Goal: Task Accomplishment & Management: Manage account settings

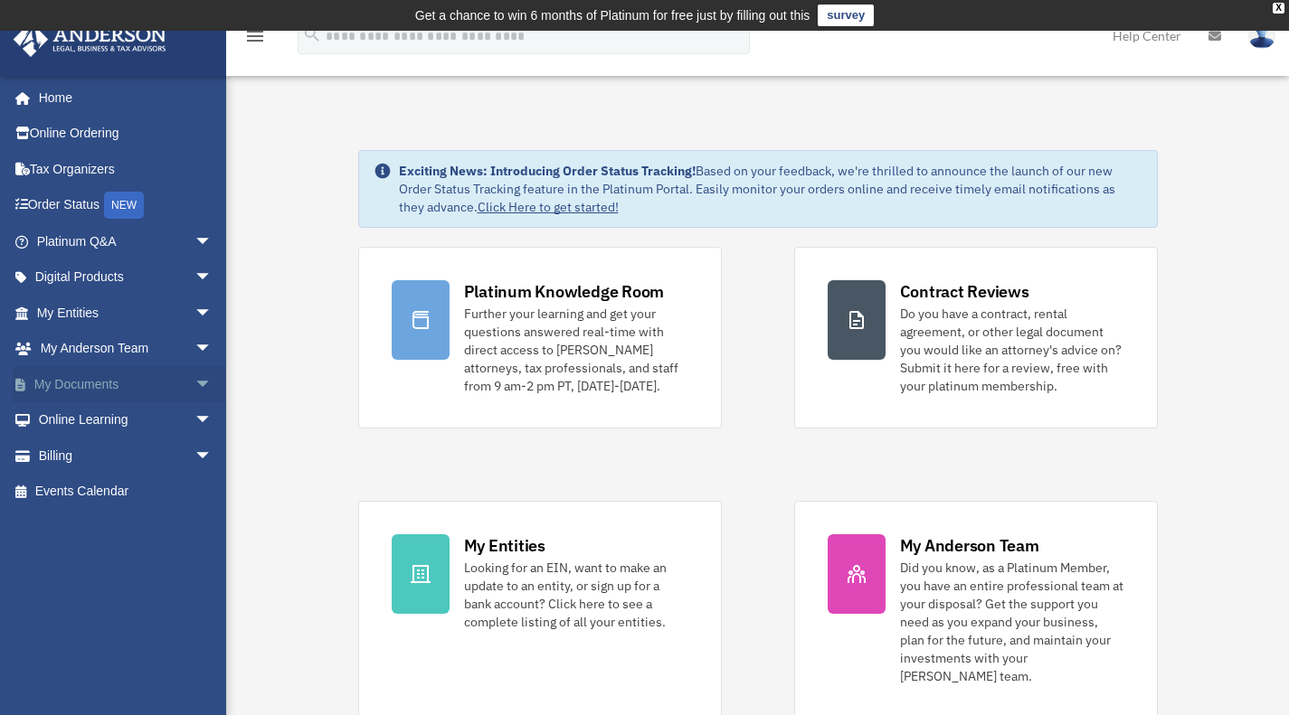
click at [103, 389] on link "My Documents arrow_drop_down" at bounding box center [126, 384] width 227 height 36
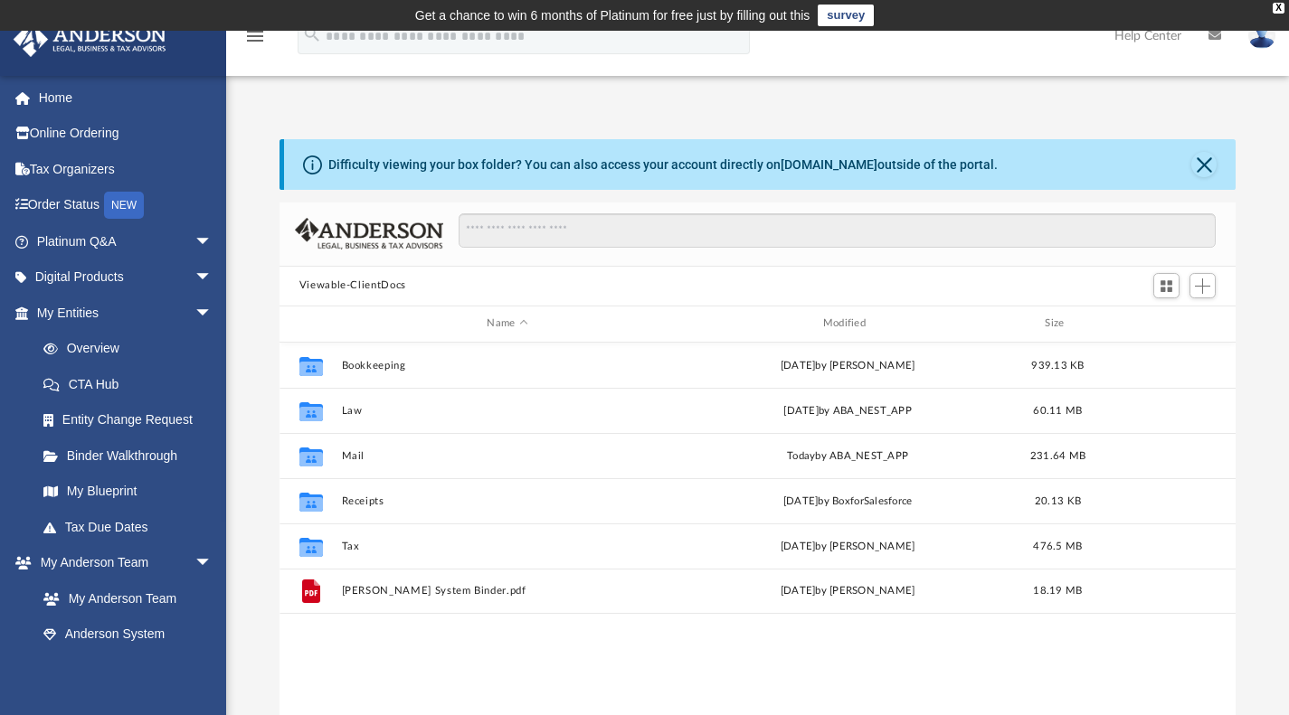
scroll to position [397, 942]
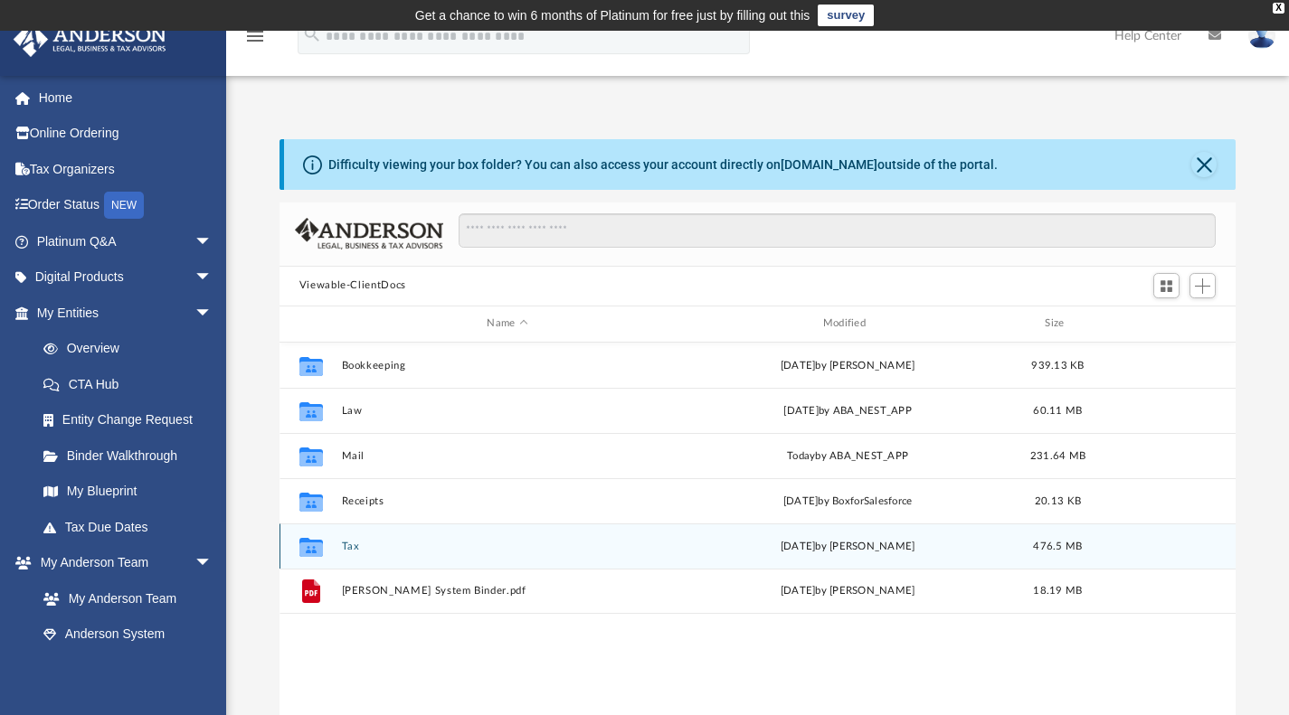
click at [341, 543] on div "Collaborated Folder Tax [DATE] by [PERSON_NAME] 476.5 MB" at bounding box center [757, 546] width 957 height 45
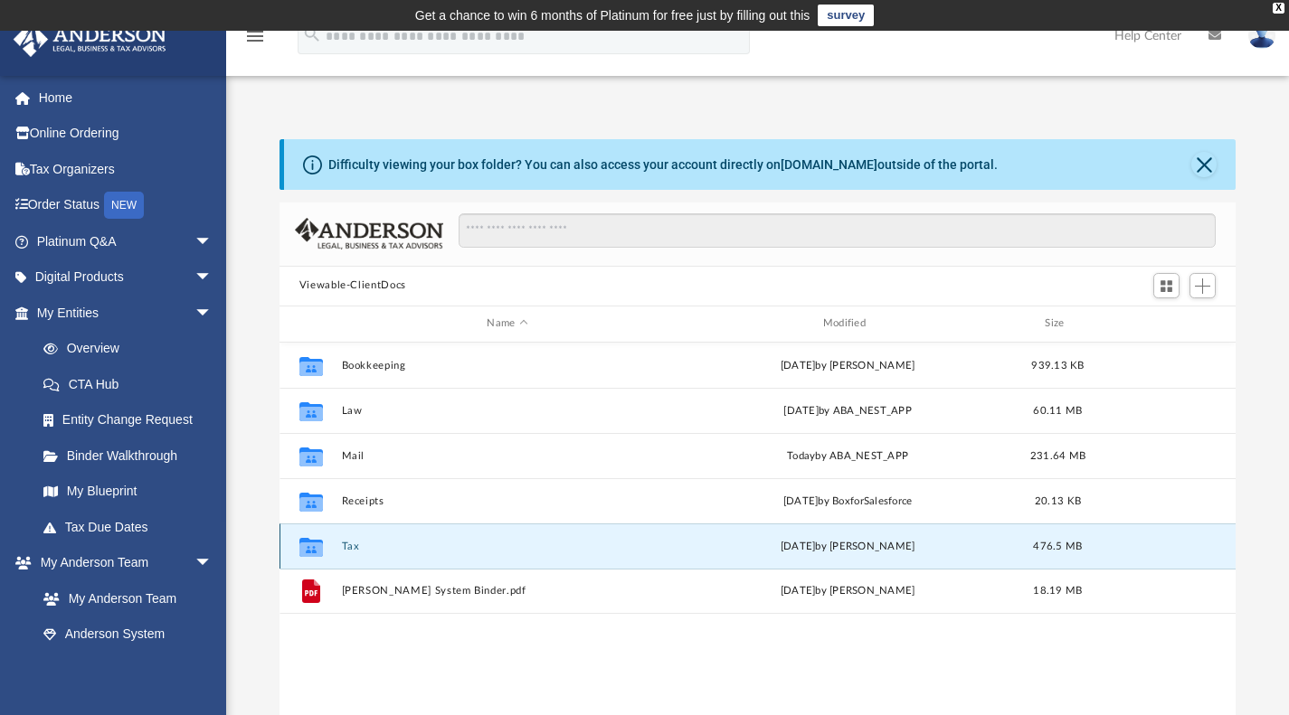
click at [341, 543] on div "Collaborated Folder Tax [DATE] by [PERSON_NAME] 476.5 MB" at bounding box center [757, 546] width 957 height 45
click at [317, 548] on icon "grid" at bounding box center [311, 549] width 24 height 14
click at [393, 546] on button "Tax" at bounding box center [507, 546] width 332 height 12
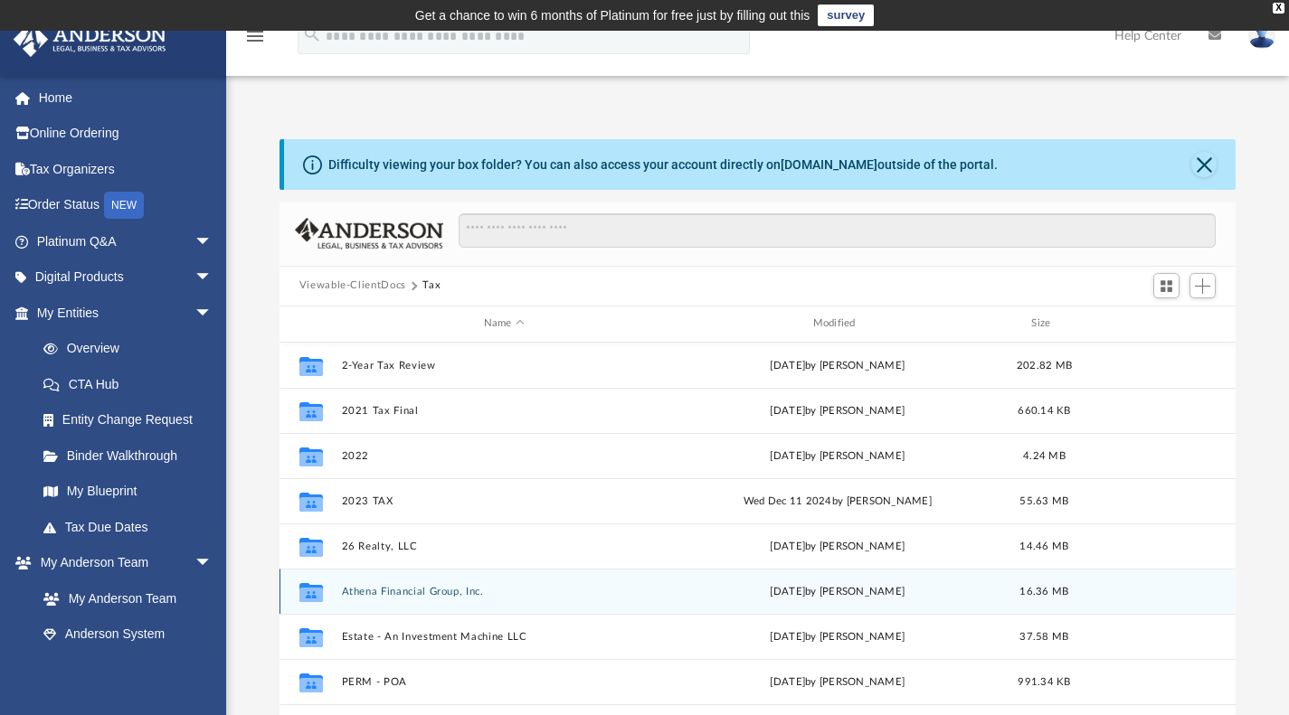
click at [366, 584] on div "Collaborated Folder Athena Financial Group, Inc. [DATE] by [PERSON_NAME] 16.36 …" at bounding box center [757, 591] width 957 height 45
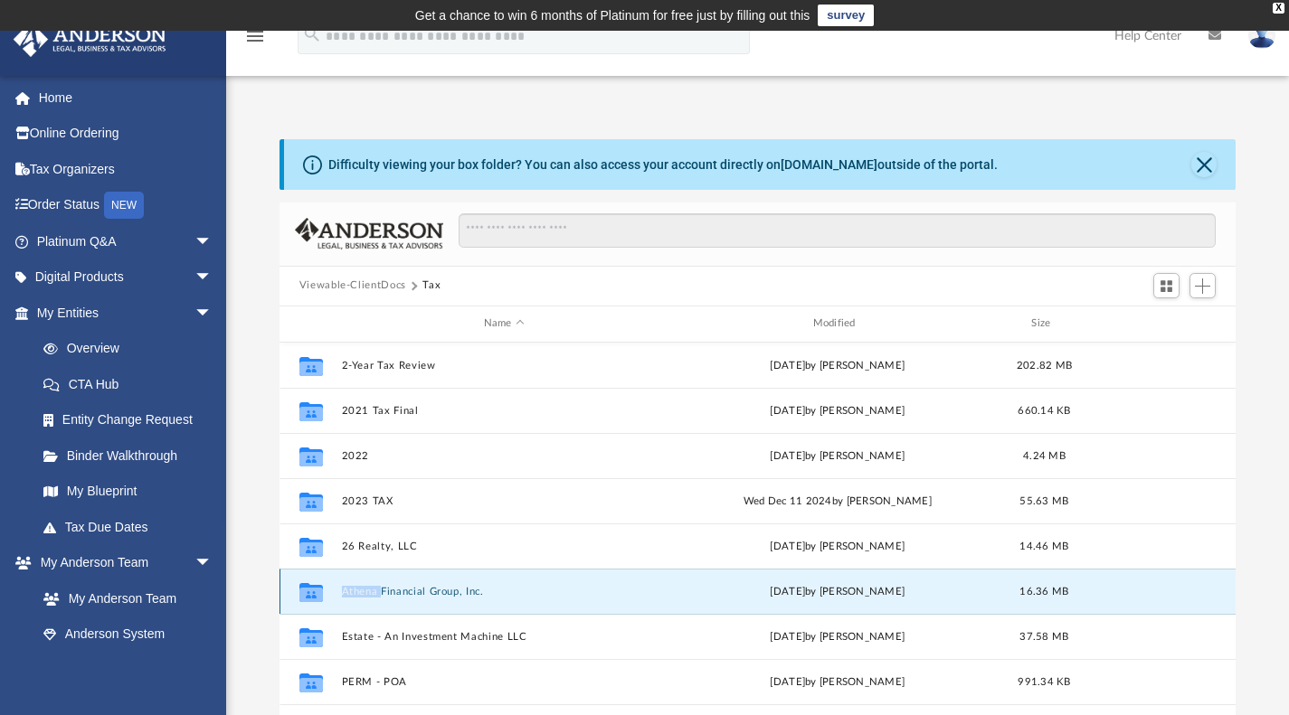
click at [345, 592] on button "Athena Financial Group, Inc." at bounding box center [504, 591] width 326 height 12
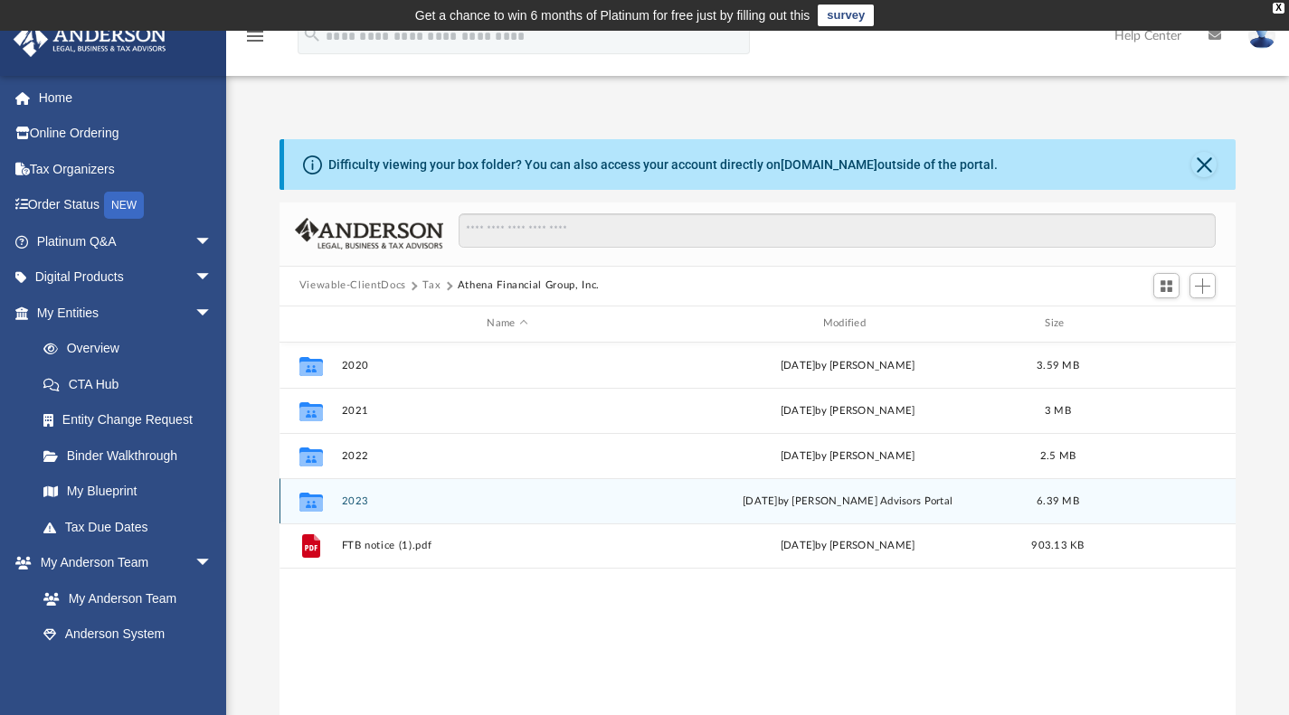
click at [346, 501] on button "2023" at bounding box center [507, 501] width 332 height 12
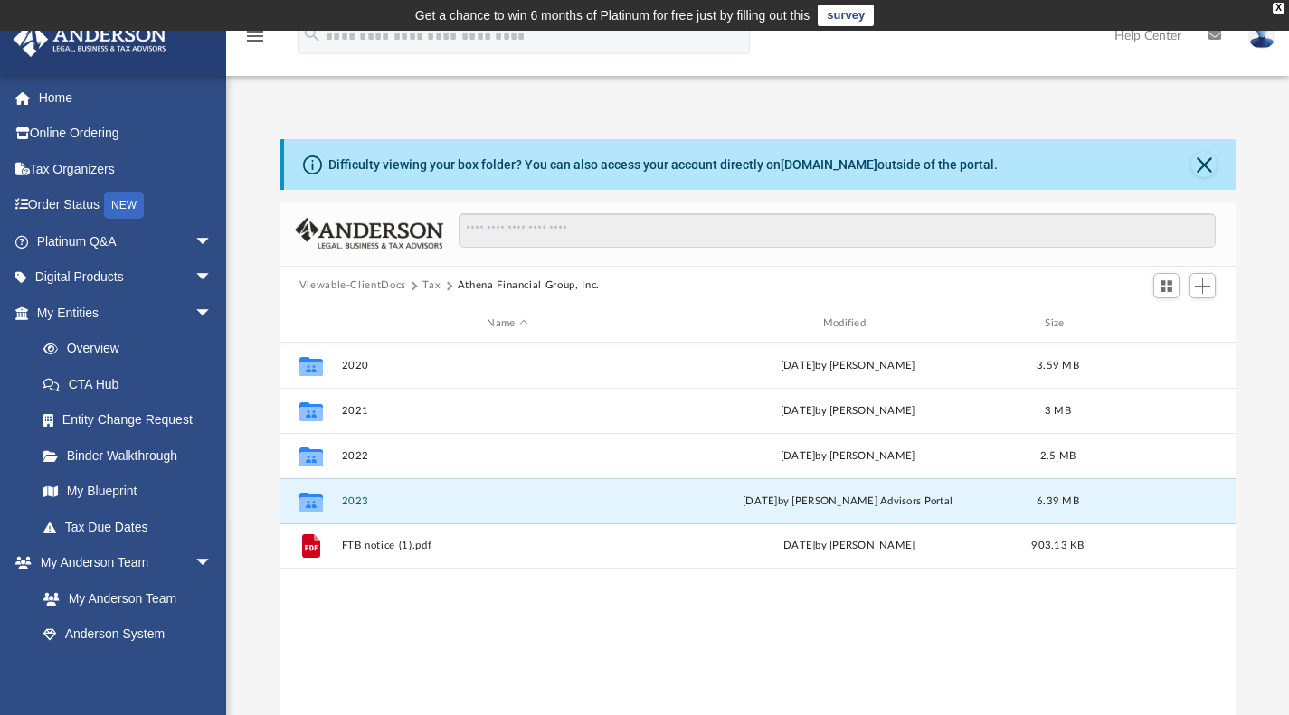
click at [346, 501] on button "2023" at bounding box center [507, 501] width 332 height 12
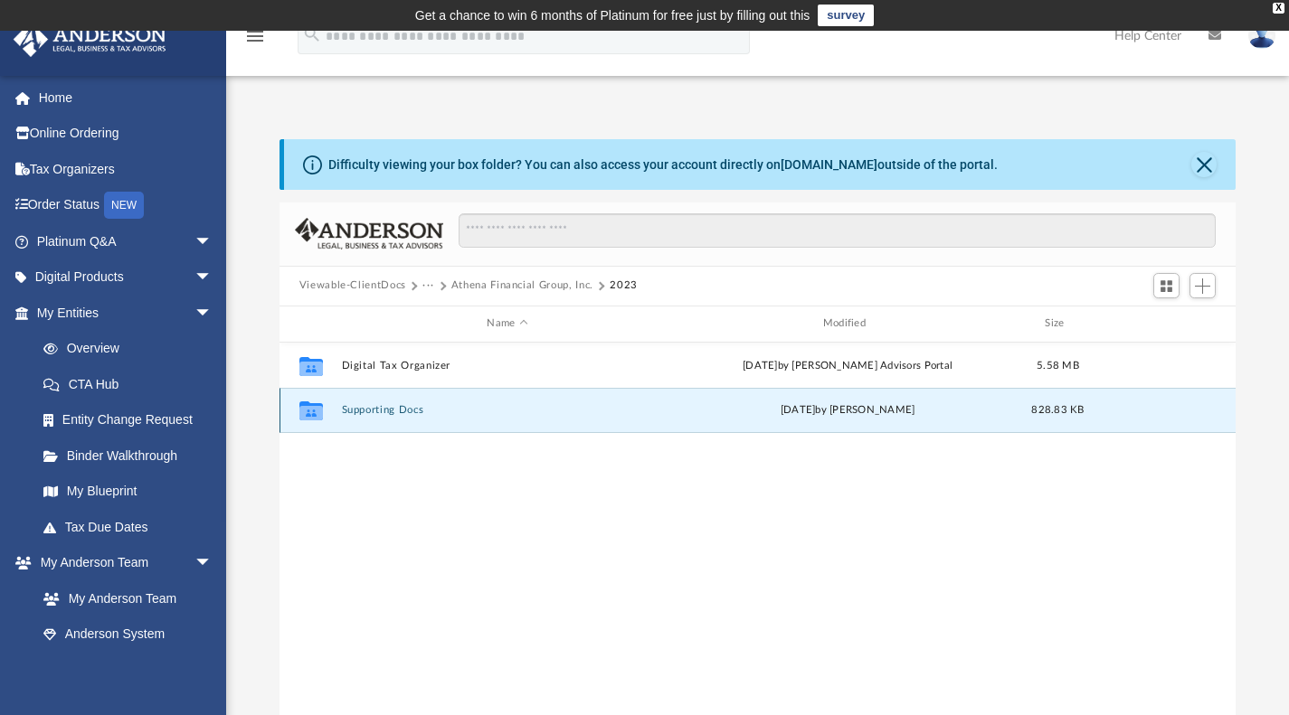
click at [378, 414] on button "Supporting Docs" at bounding box center [507, 410] width 332 height 12
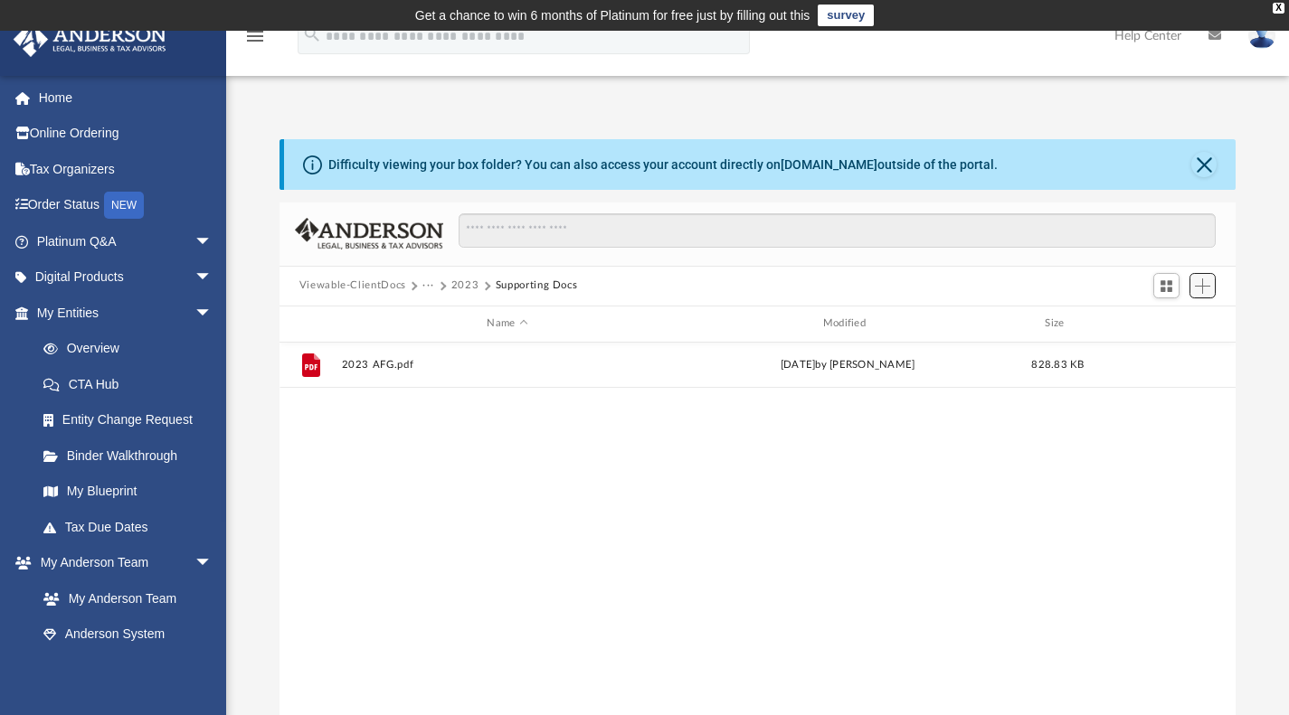
click at [1208, 288] on span "Add" at bounding box center [1202, 286] width 15 height 15
click at [1161, 322] on li "Upload" at bounding box center [1177, 321] width 58 height 19
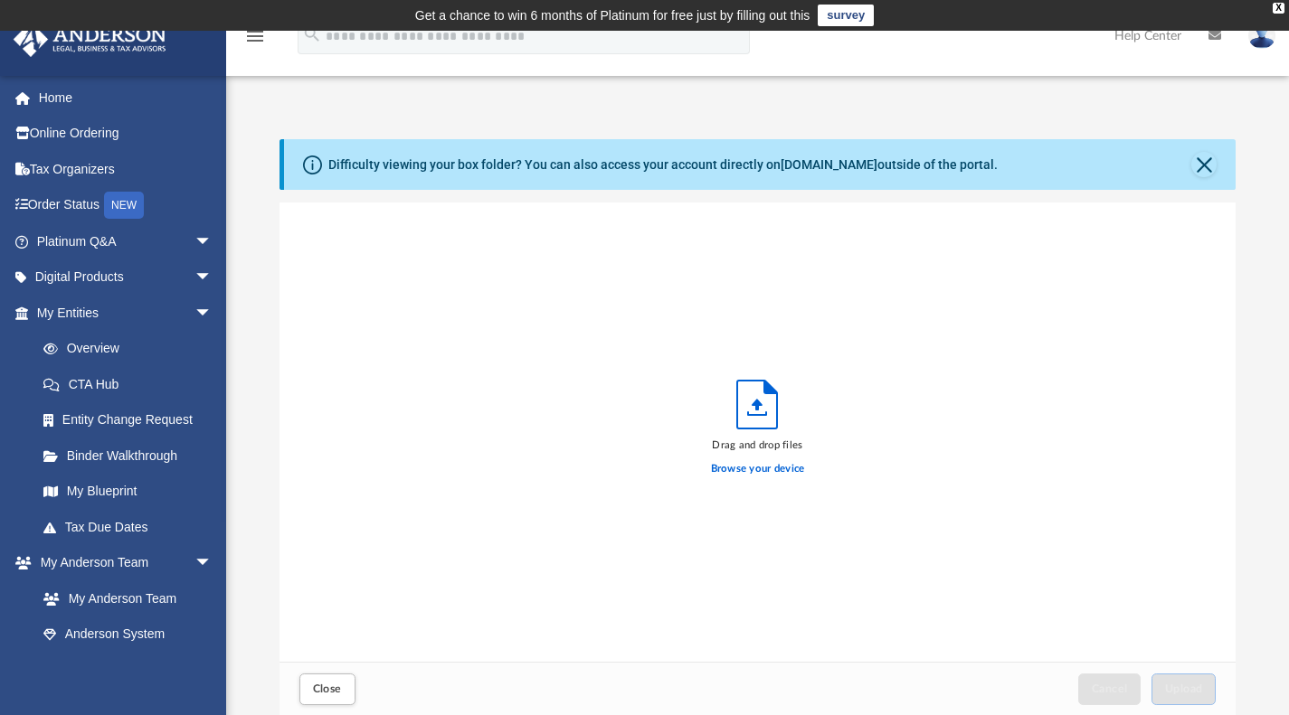
scroll to position [445, 942]
click at [746, 469] on label "Browse your device" at bounding box center [758, 469] width 94 height 16
click at [0, 0] on input "Browse your device" at bounding box center [0, 0] width 0 height 0
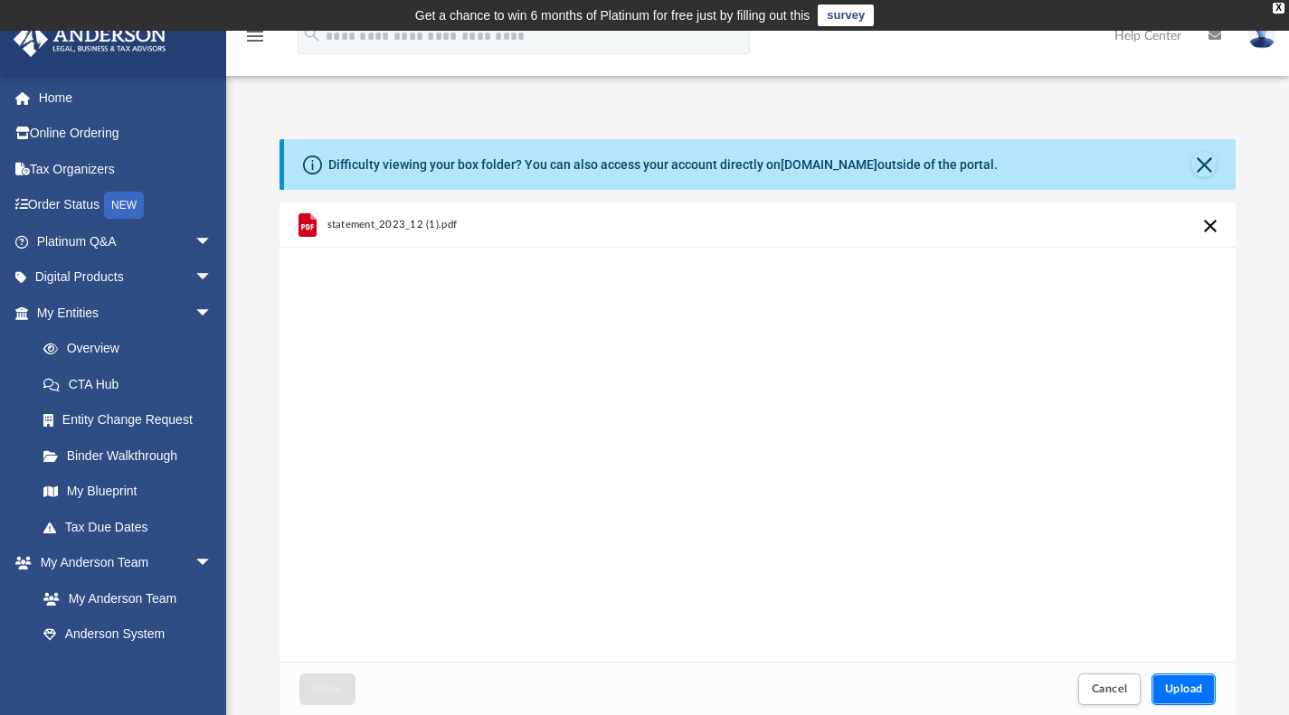
click at [1188, 696] on button "Upload" at bounding box center [1183, 690] width 65 height 32
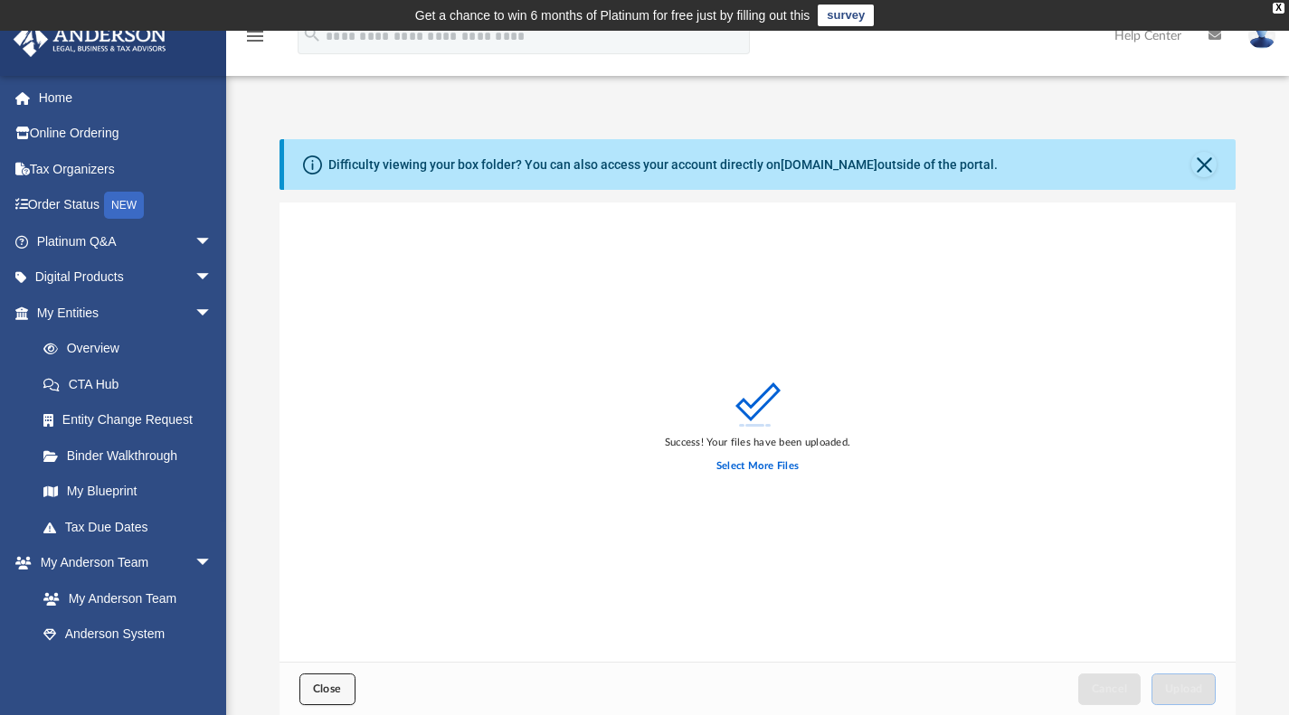
click at [330, 685] on span "Close" at bounding box center [327, 689] width 29 height 11
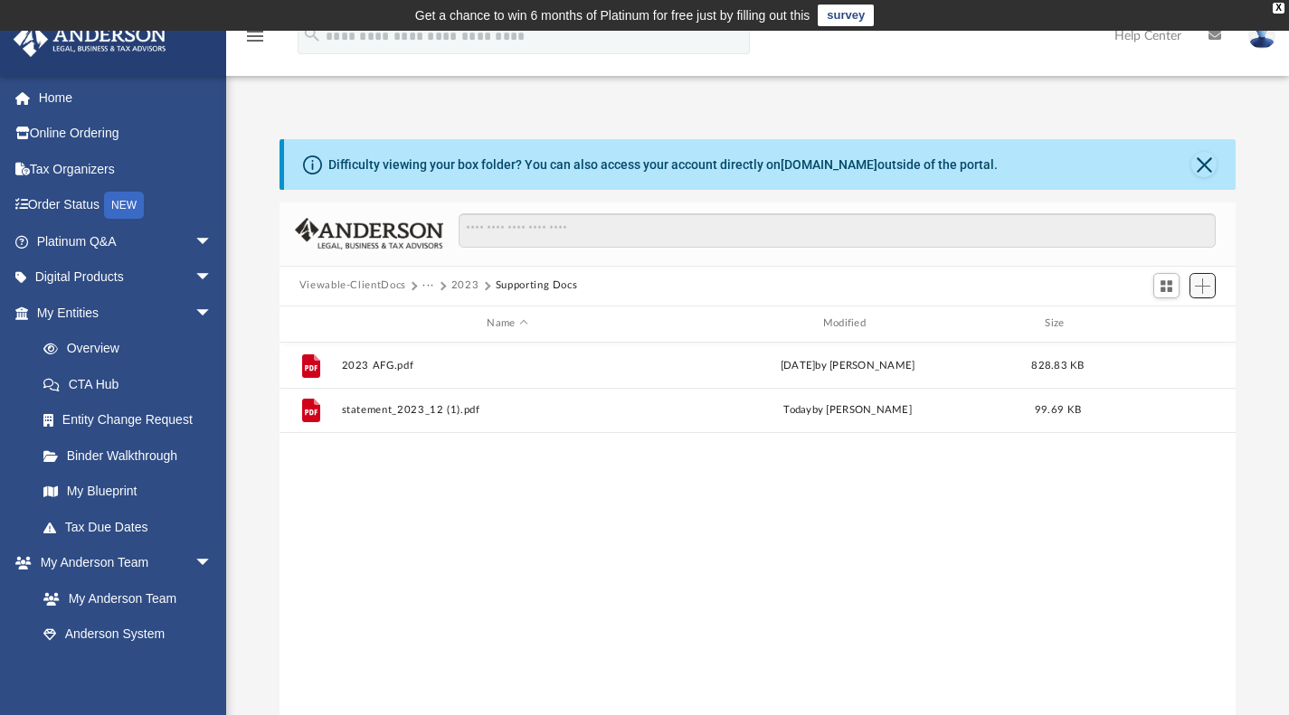
click at [1202, 293] on button "Add" at bounding box center [1202, 285] width 27 height 25
click at [1175, 316] on li "Upload" at bounding box center [1177, 321] width 58 height 19
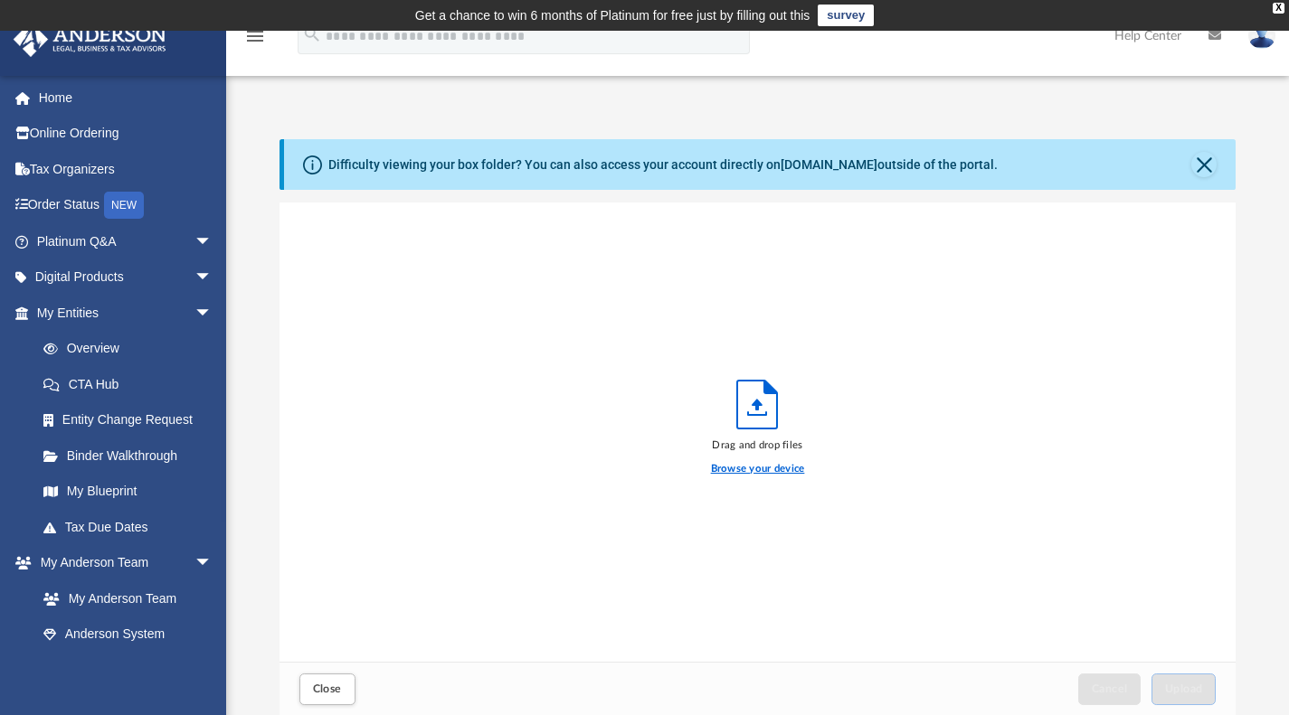
click at [774, 469] on label "Browse your device" at bounding box center [758, 469] width 94 height 16
click at [0, 0] on input "Browse your device" at bounding box center [0, 0] width 0 height 0
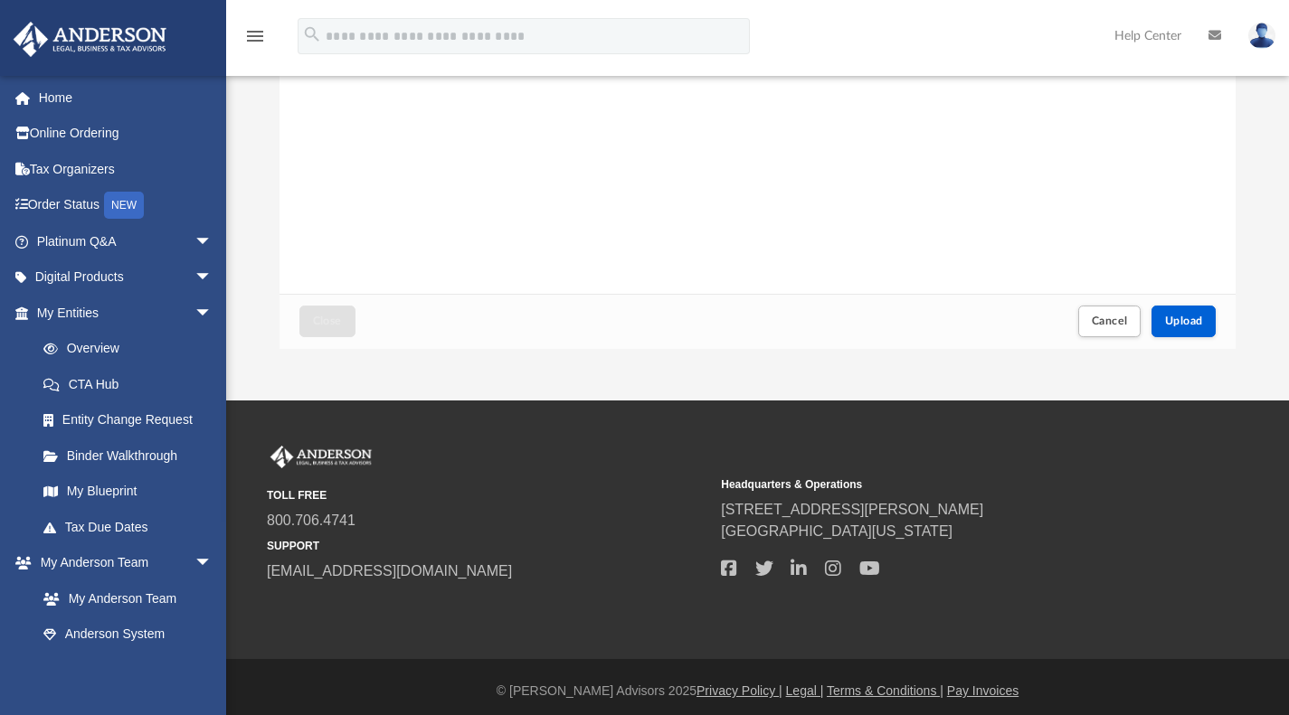
scroll to position [376, 0]
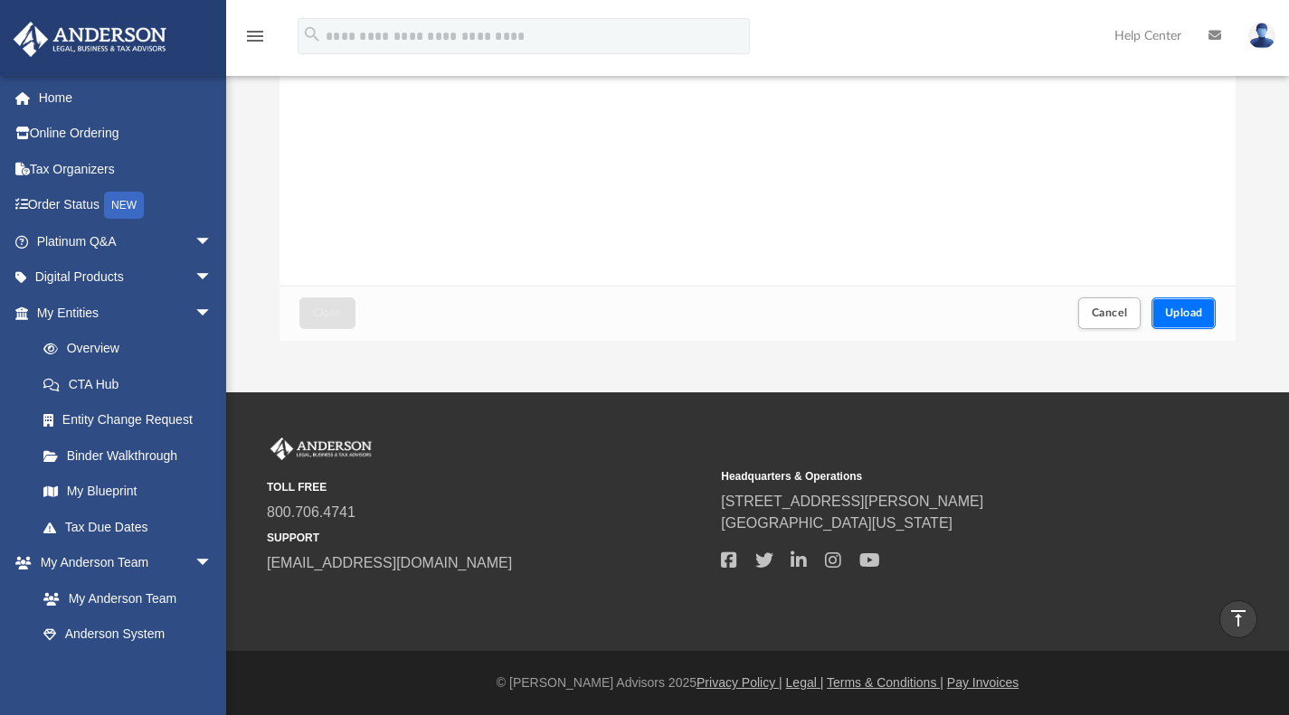
click at [1179, 315] on span "Upload" at bounding box center [1184, 312] width 38 height 11
